Goal: Task Accomplishment & Management: Complete application form

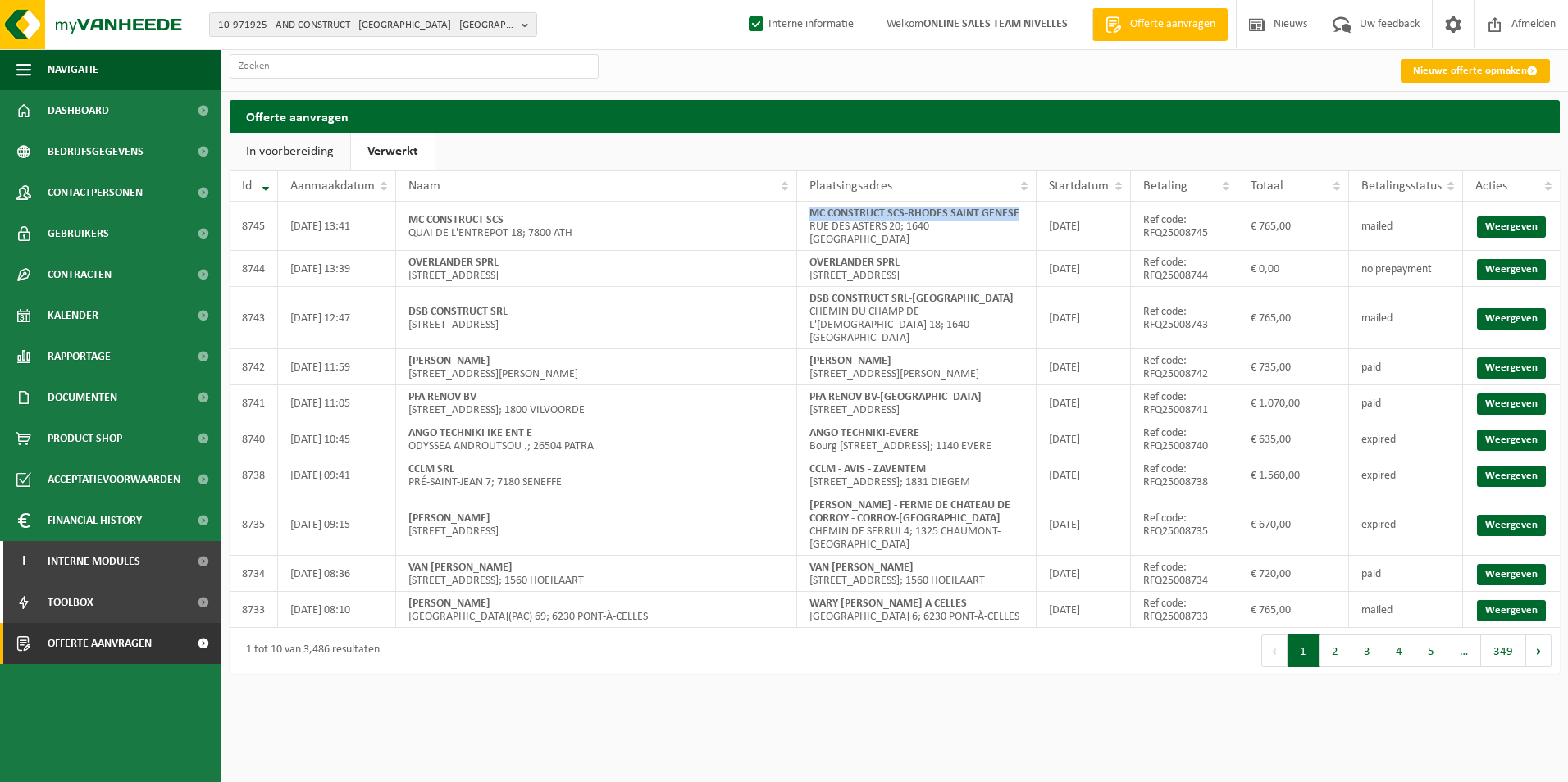
click at [1482, 63] on link "Nieuwe offerte opmaken" at bounding box center [1475, 71] width 149 height 24
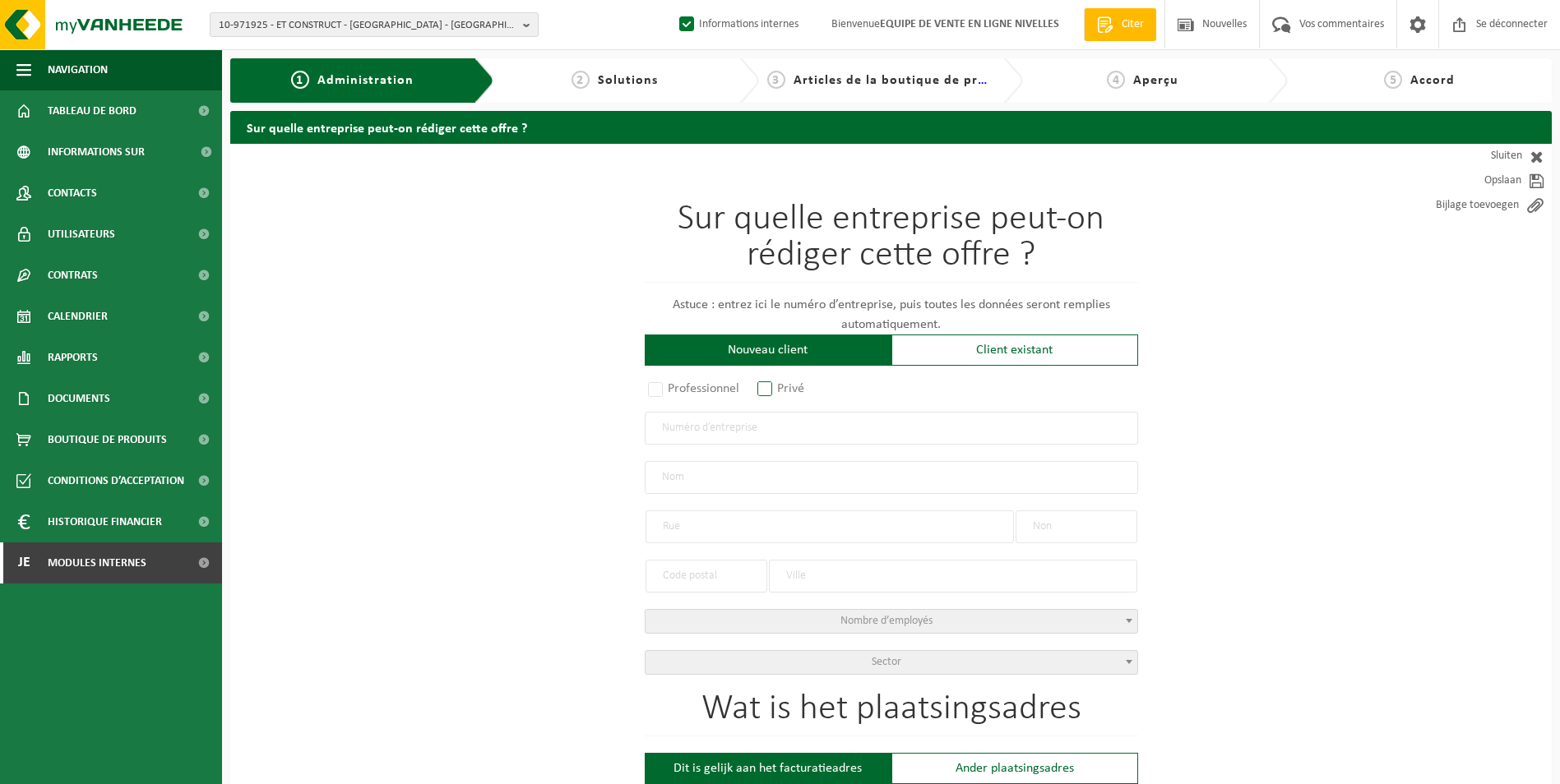
click at [762, 383] on label "Privé" at bounding box center [781, 389] width 55 height 23
click at [781, 385] on input "Privé" at bounding box center [787, 391] width 11 height 11
radio input "true"
select select "P"
select select "1707"
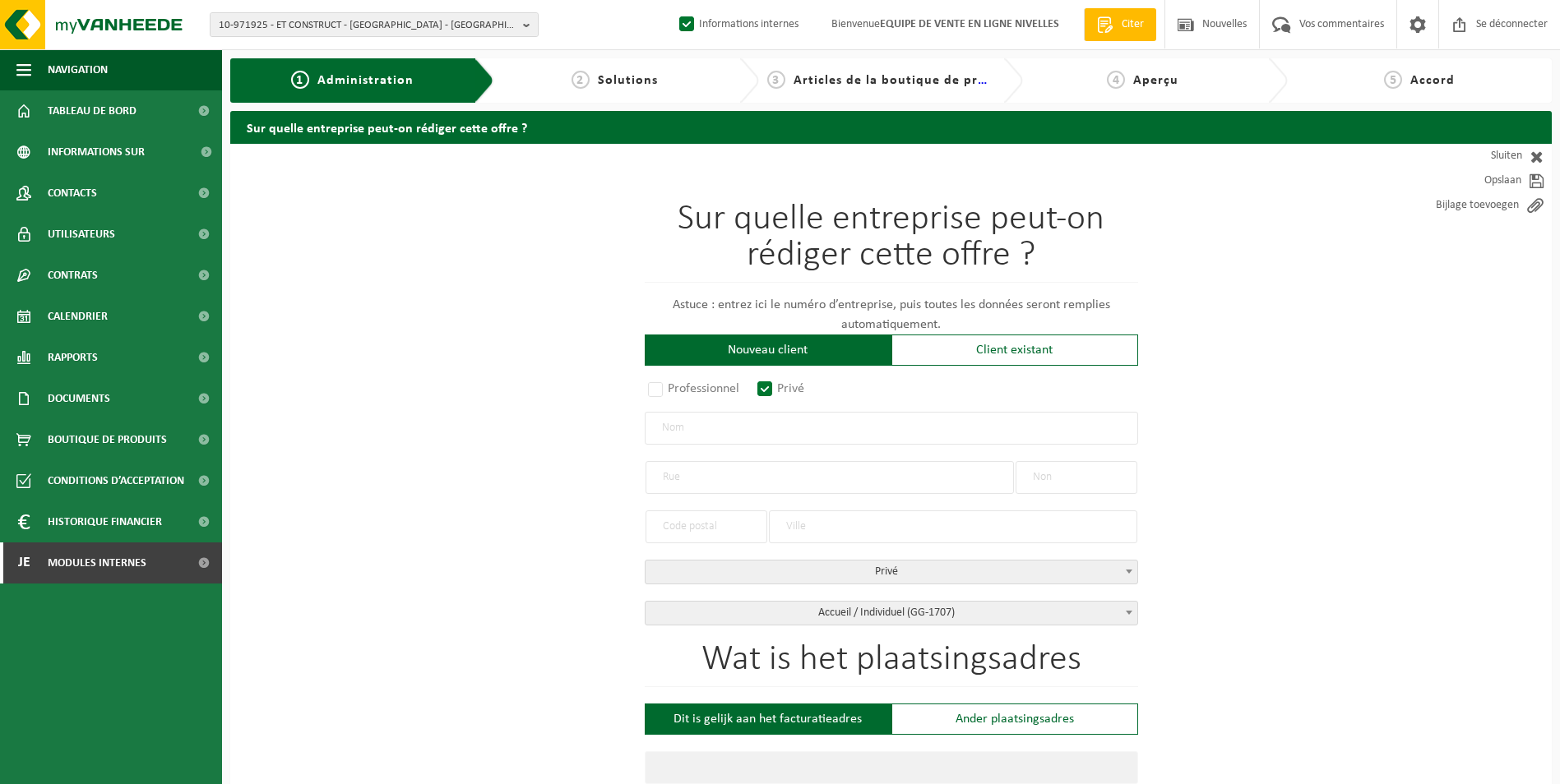
click at [732, 434] on input "text" at bounding box center [891, 428] width 493 height 33
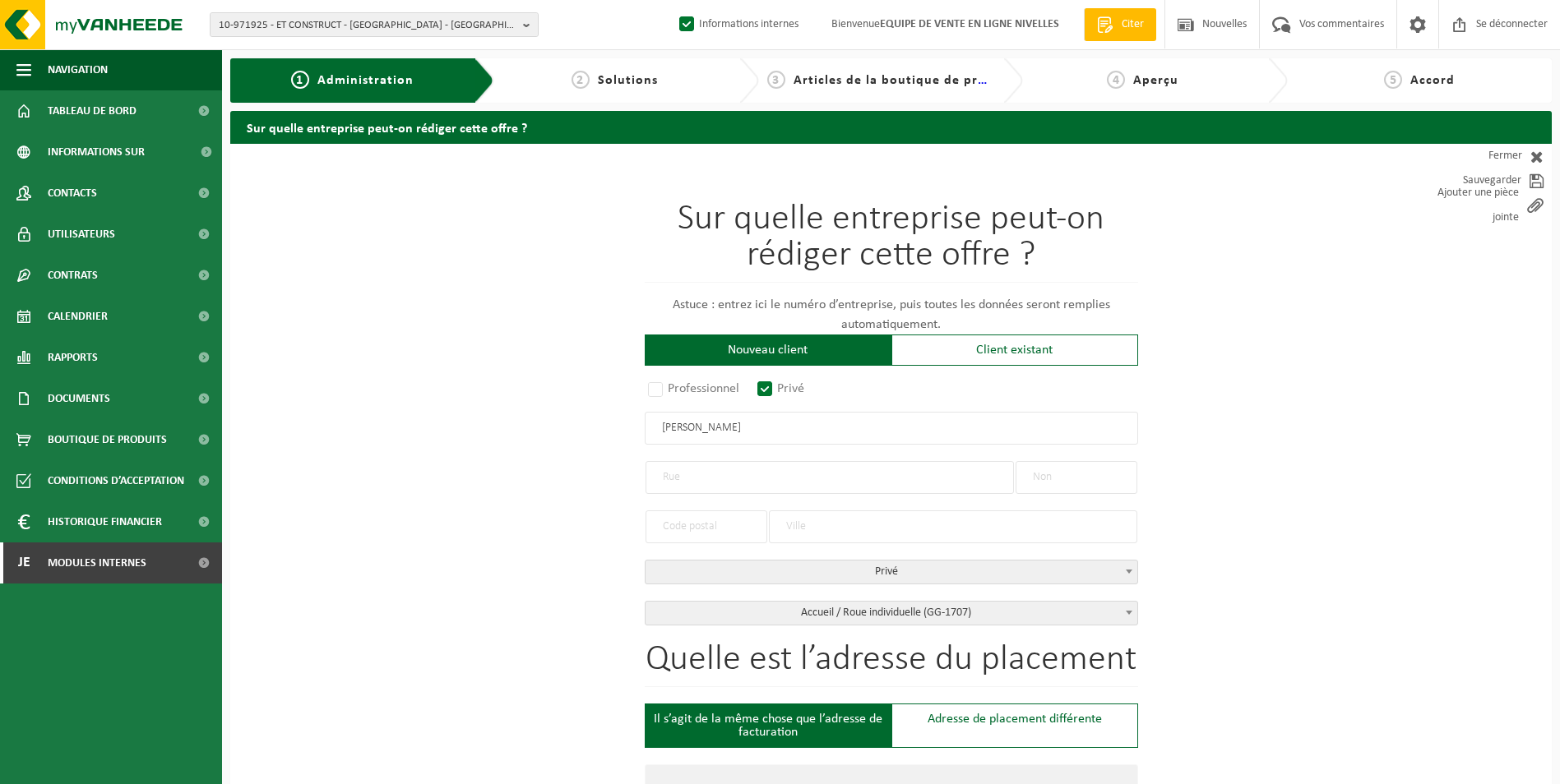
drag, startPoint x: 753, startPoint y: 424, endPoint x: 628, endPoint y: 417, distance: 125.2
type input "houbrechts cedric"
click at [1493, 160] on font "Fermer" at bounding box center [1505, 156] width 34 height 25
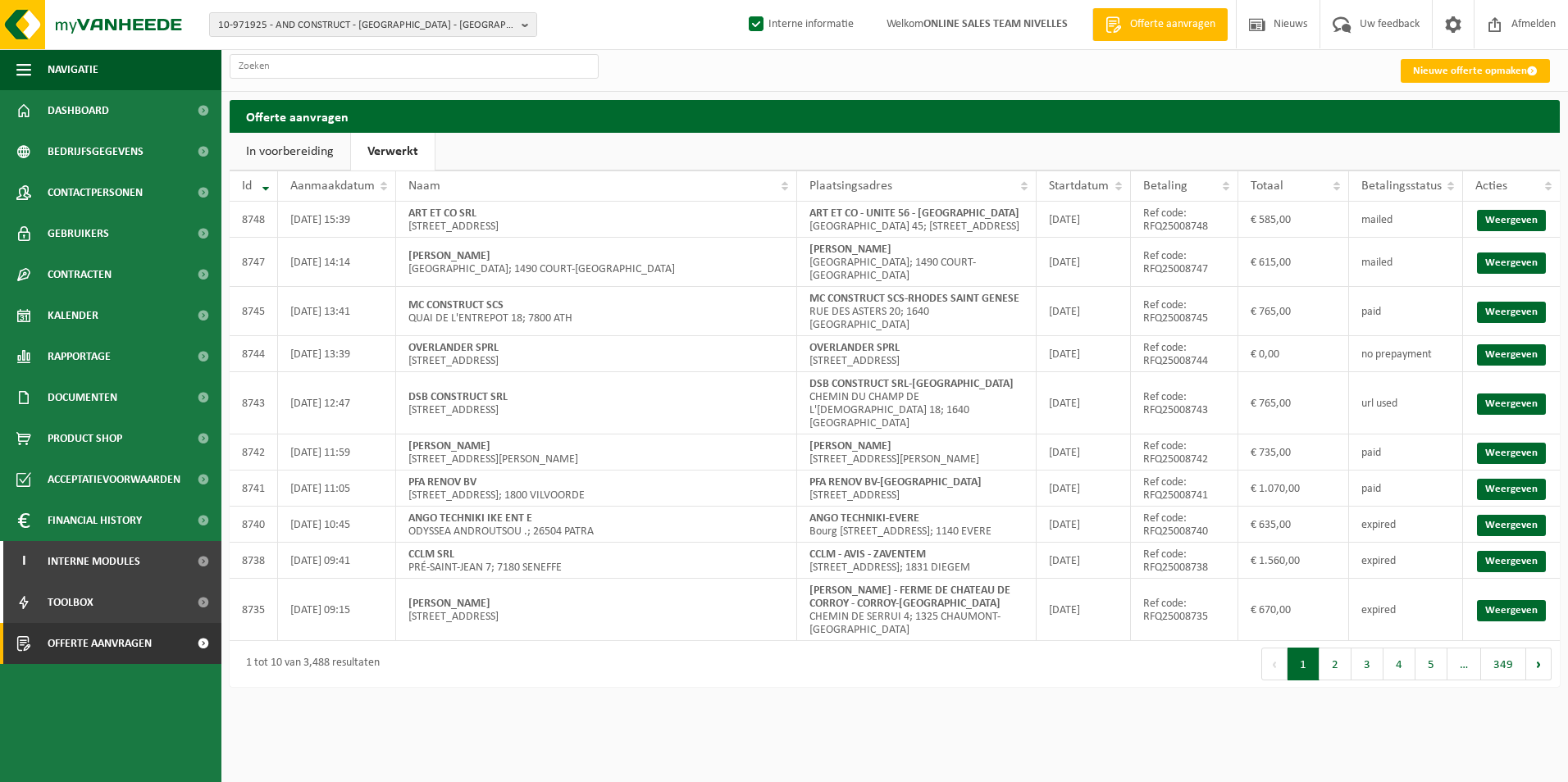
click at [299, 150] on link "In voorbereiding" at bounding box center [290, 151] width 121 height 37
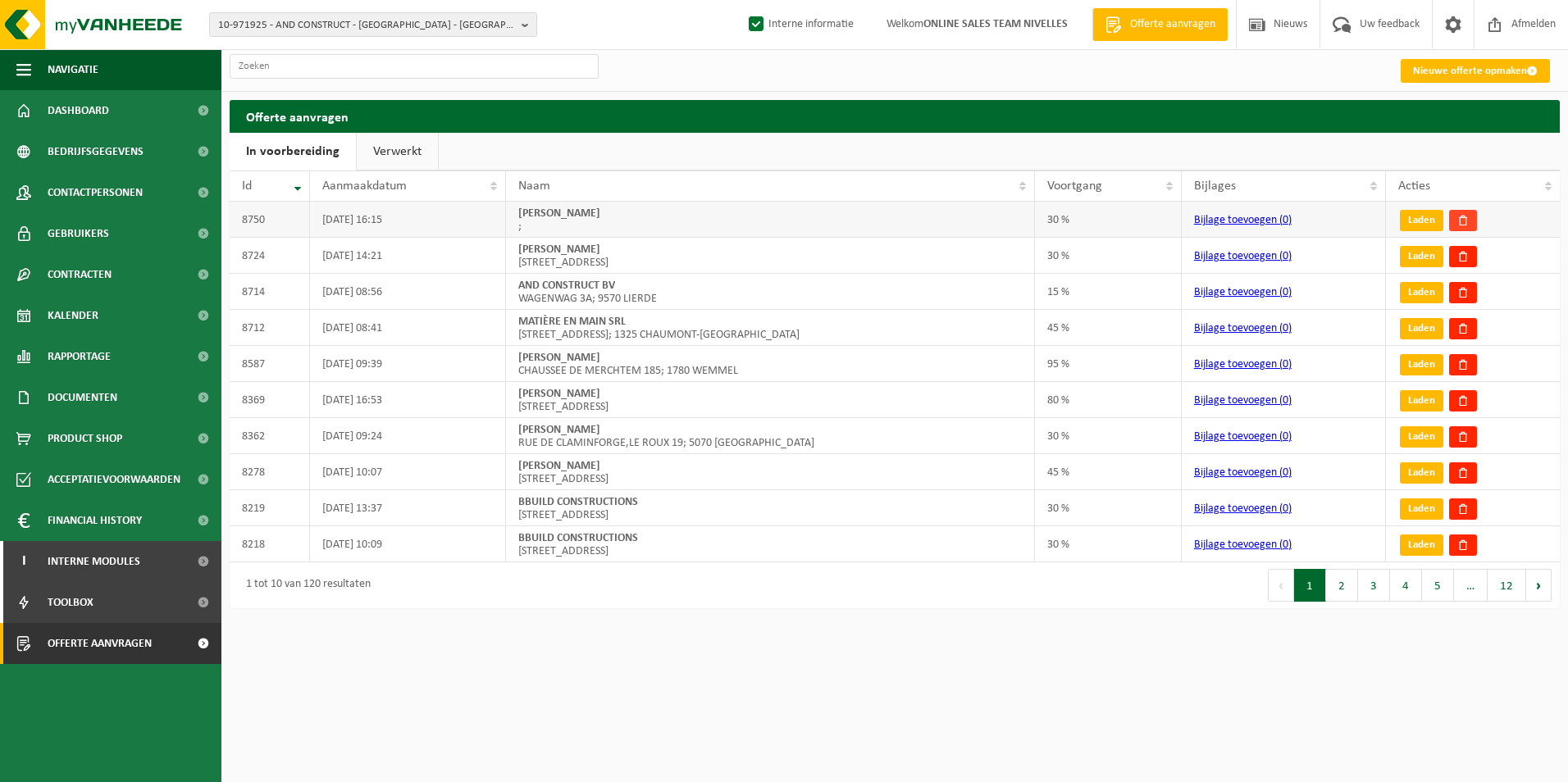
click at [1473, 216] on link at bounding box center [1463, 220] width 27 height 21
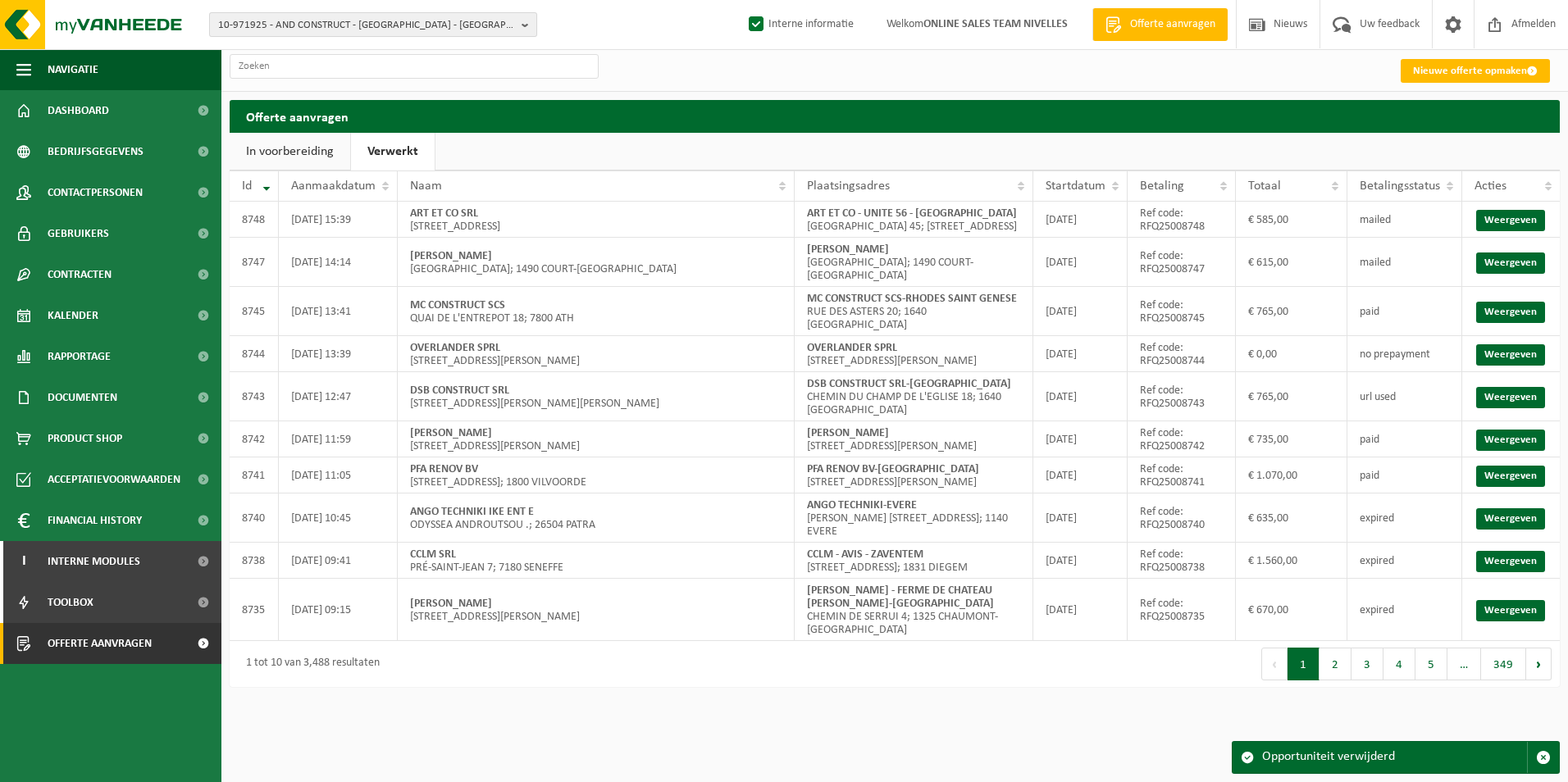
click at [342, 26] on span "10-971925 - AND CONSTRUCT - [GEOGRAPHIC_DATA] - [GEOGRAPHIC_DATA]" at bounding box center [367, 25] width 297 height 25
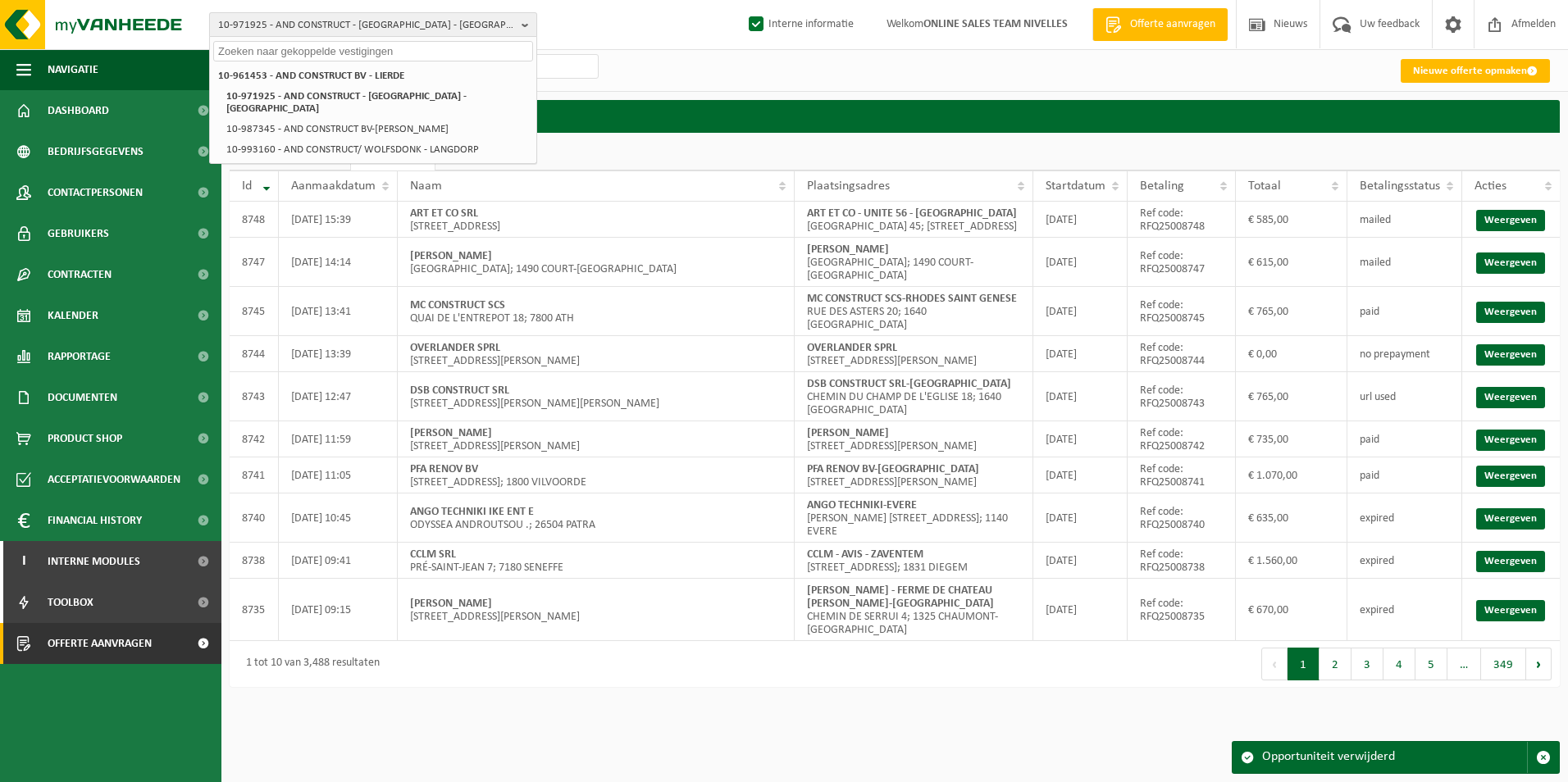
paste input "AECHAM"
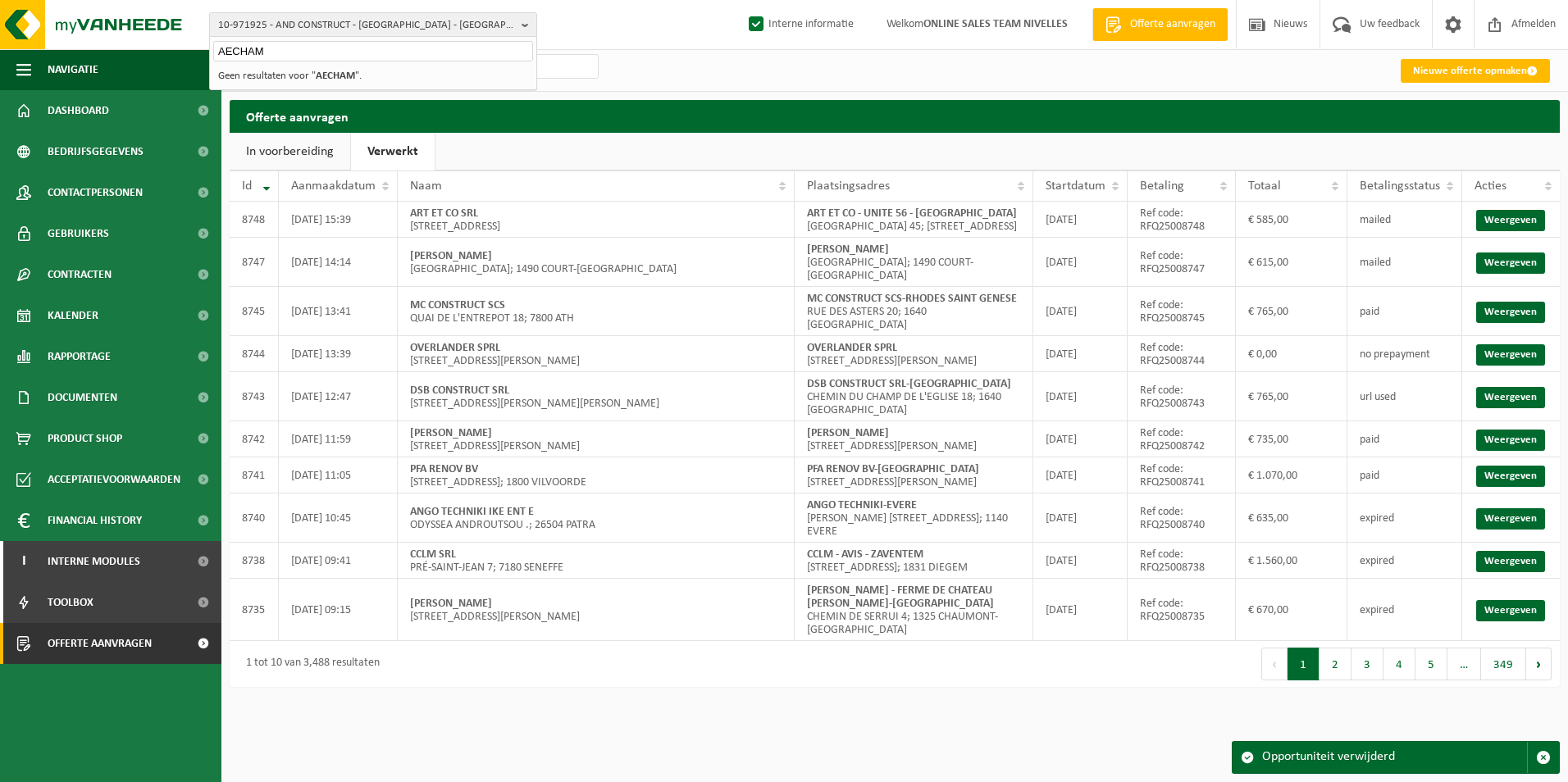
type input "AECHAM"
click at [343, 76] on strong "AECHAM" at bounding box center [335, 76] width 39 height 11
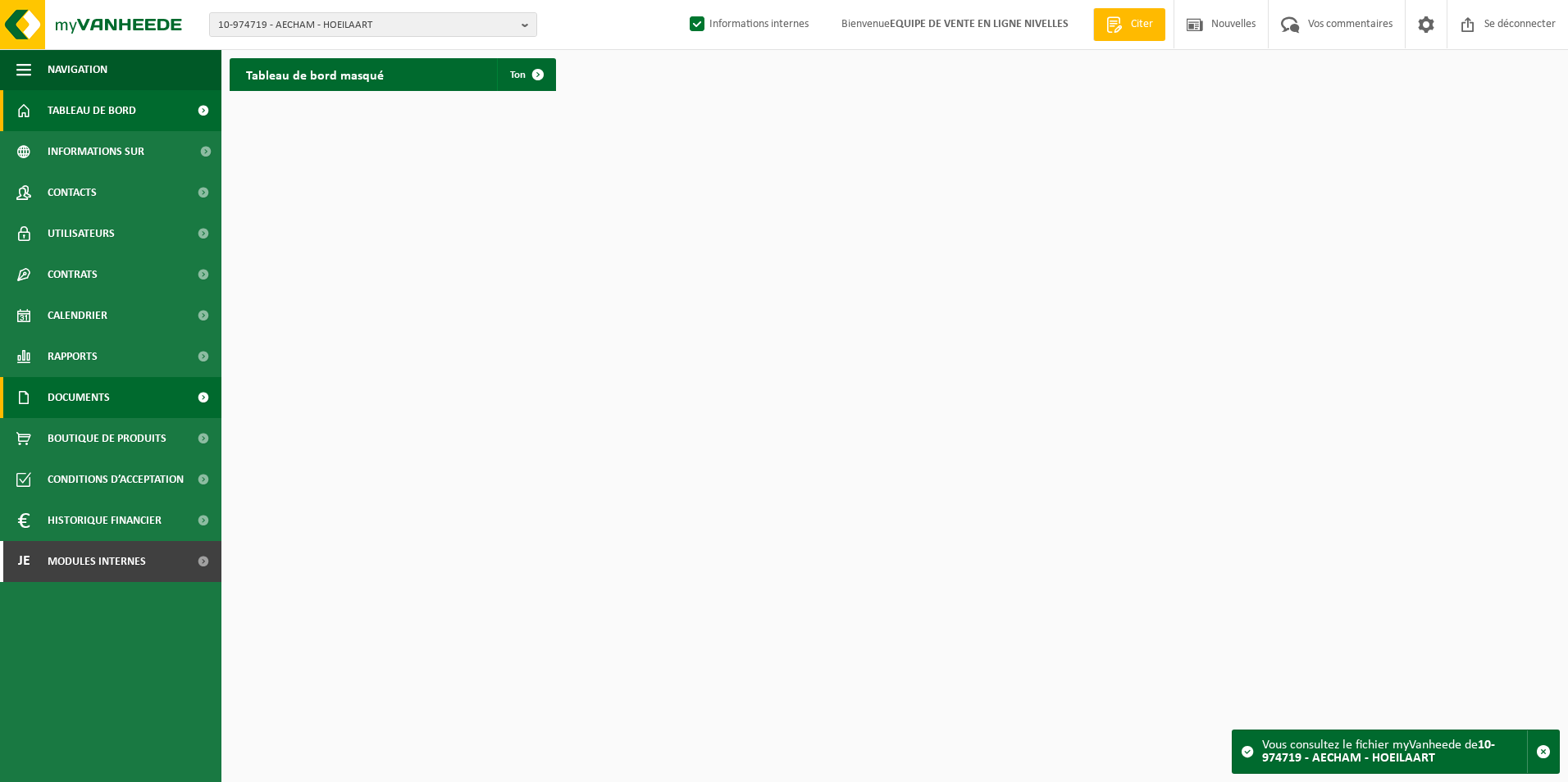
click at [103, 389] on span "Documents" at bounding box center [79, 397] width 62 height 41
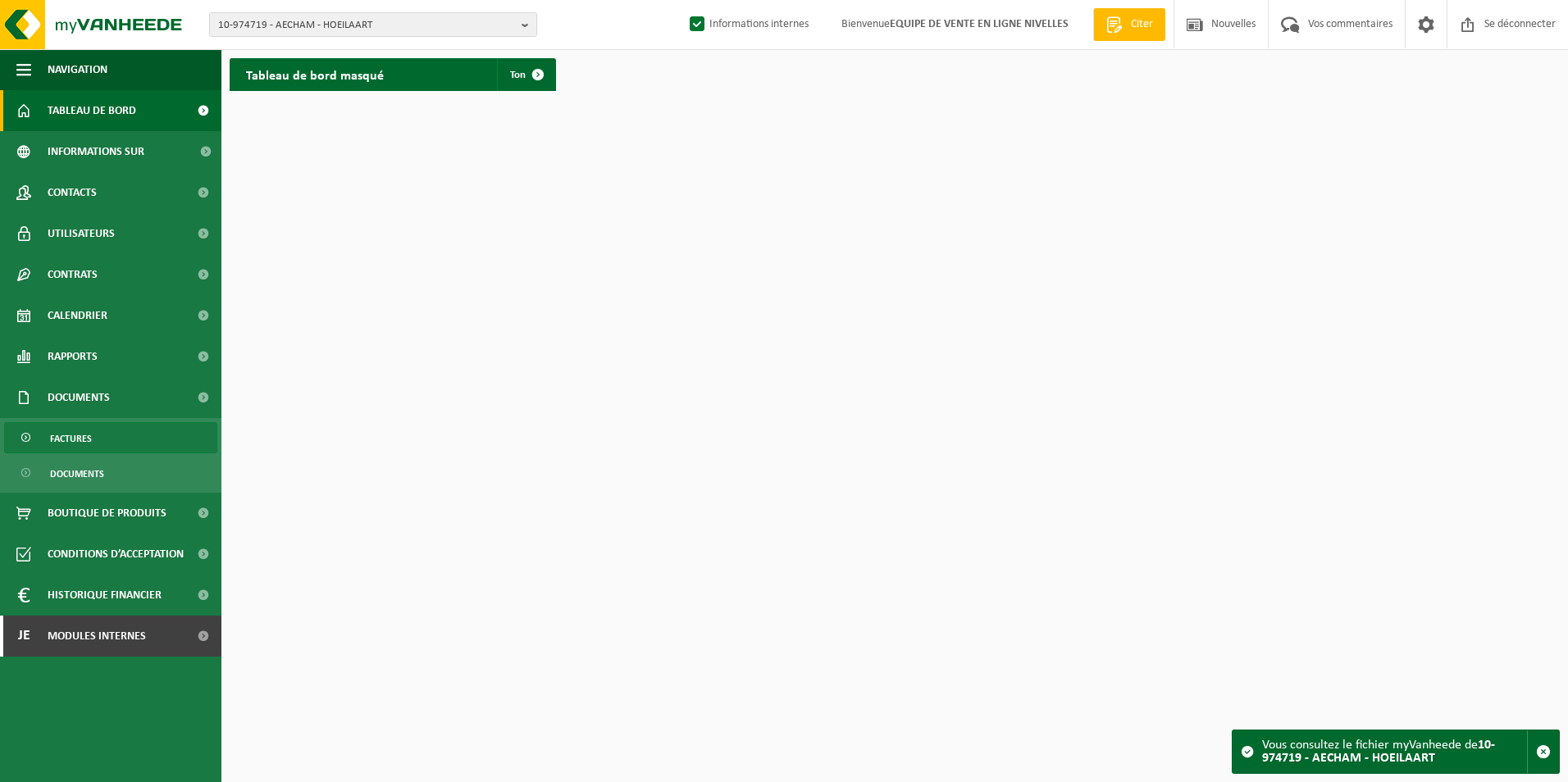
click at [68, 439] on span "Factures" at bounding box center [71, 439] width 42 height 31
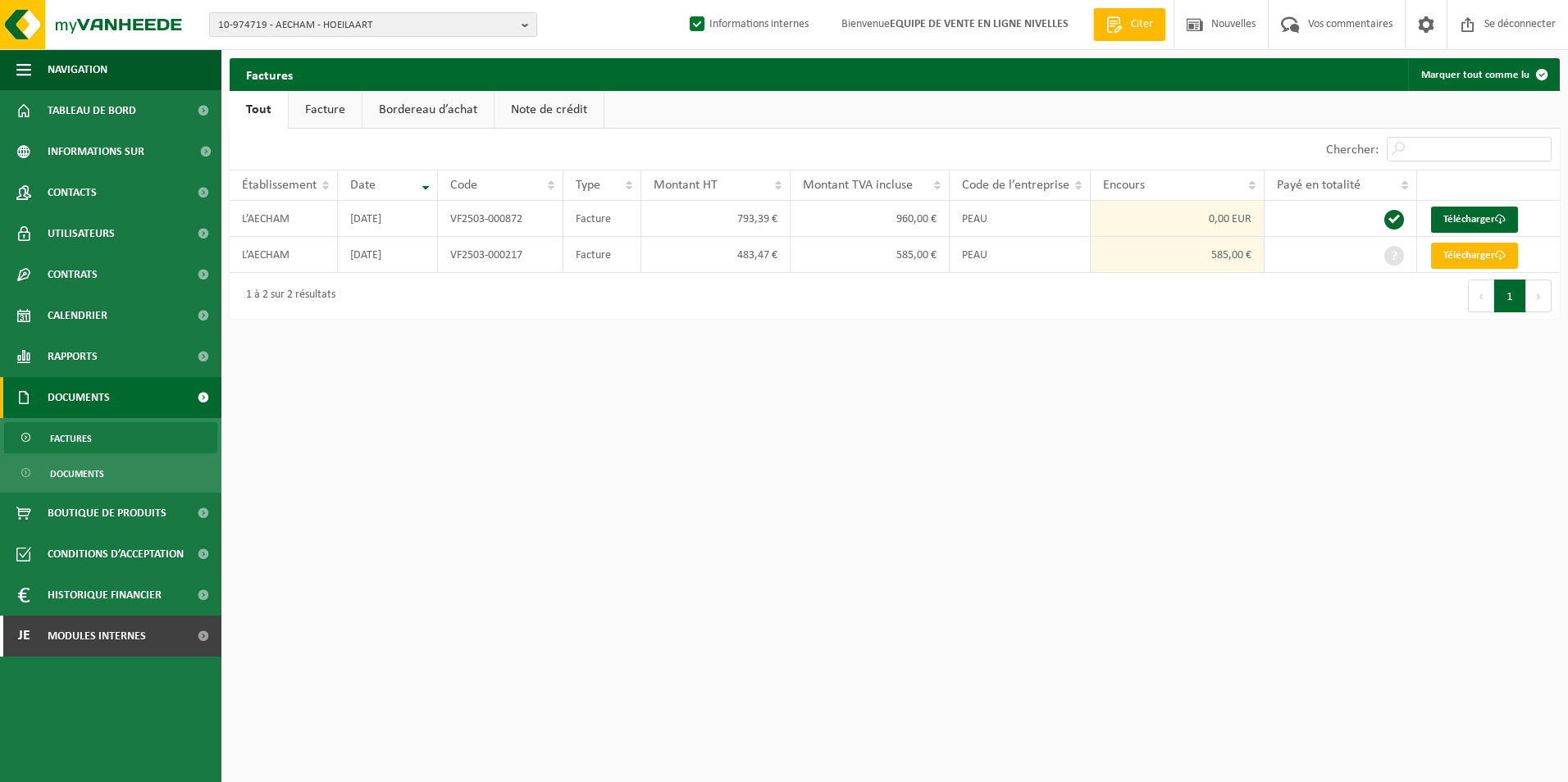
click at [309, 113] on link "Facture" at bounding box center [325, 110] width 73 height 37
